Goal: Use online tool/utility: Use online tool/utility

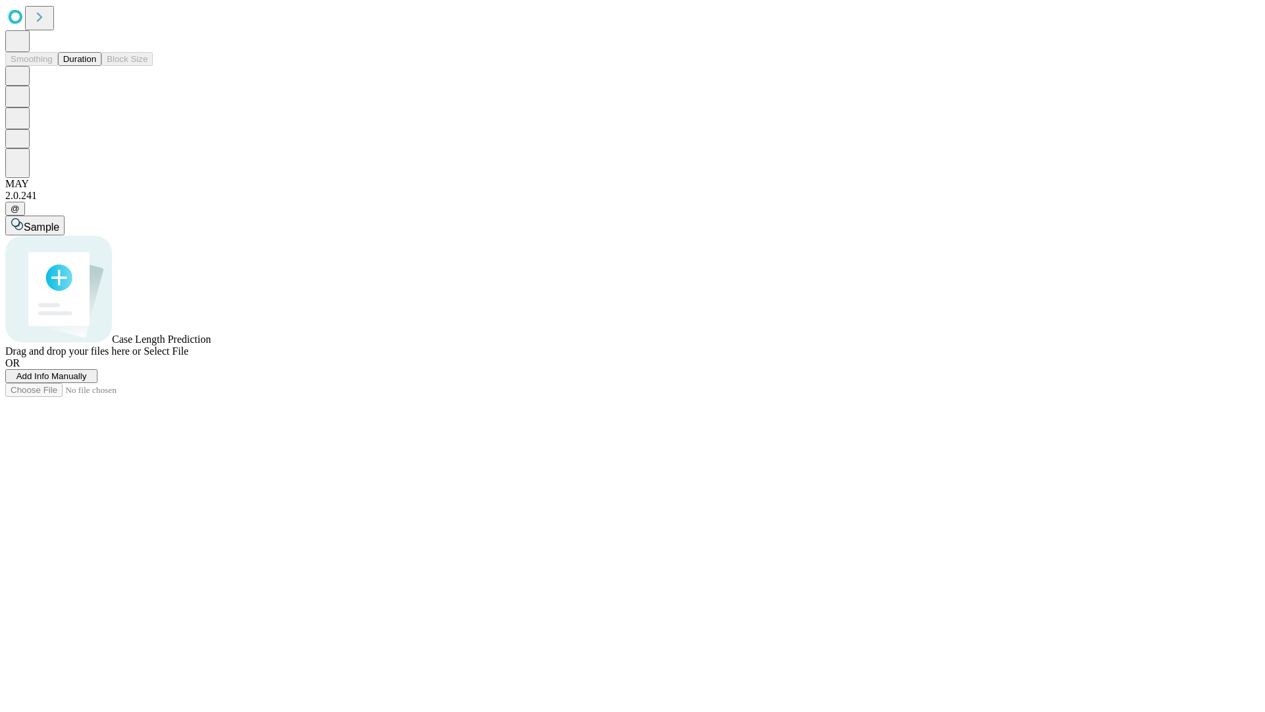
click at [189, 357] on span "Select File" at bounding box center [166, 350] width 45 height 11
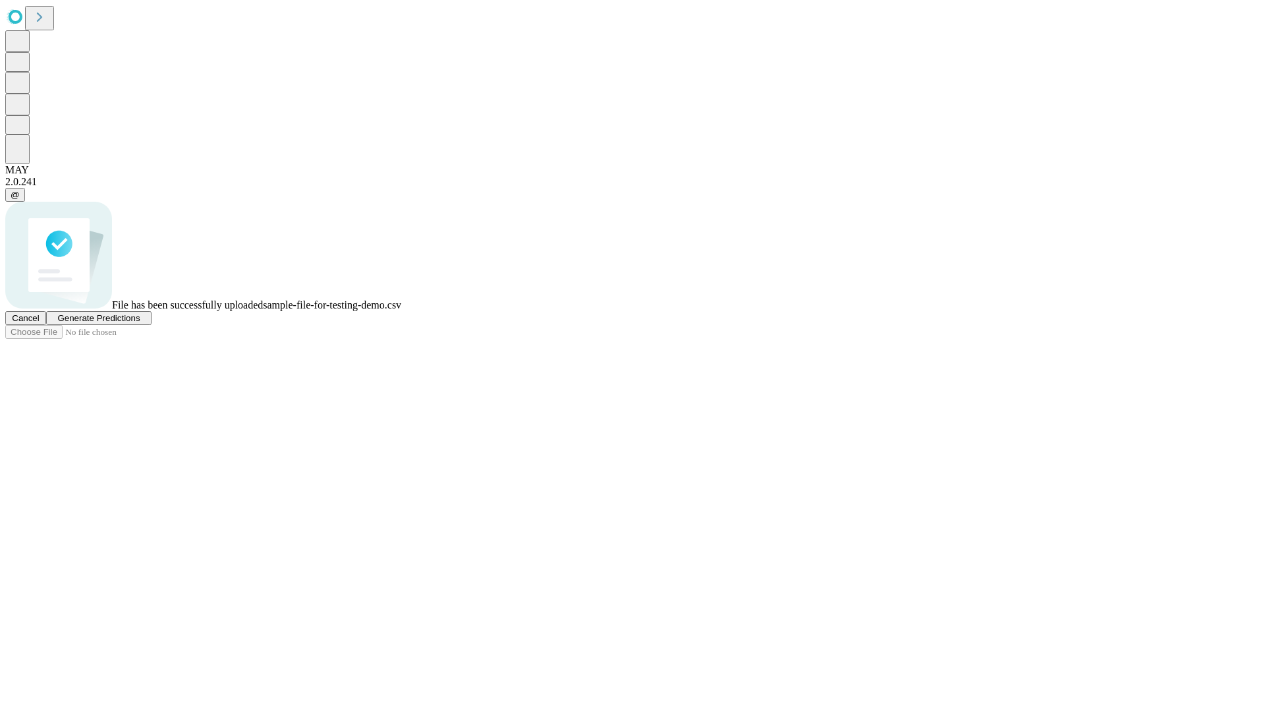
click at [140, 323] on span "Generate Predictions" at bounding box center [98, 318] width 82 height 10
